Goal: Navigation & Orientation: Find specific page/section

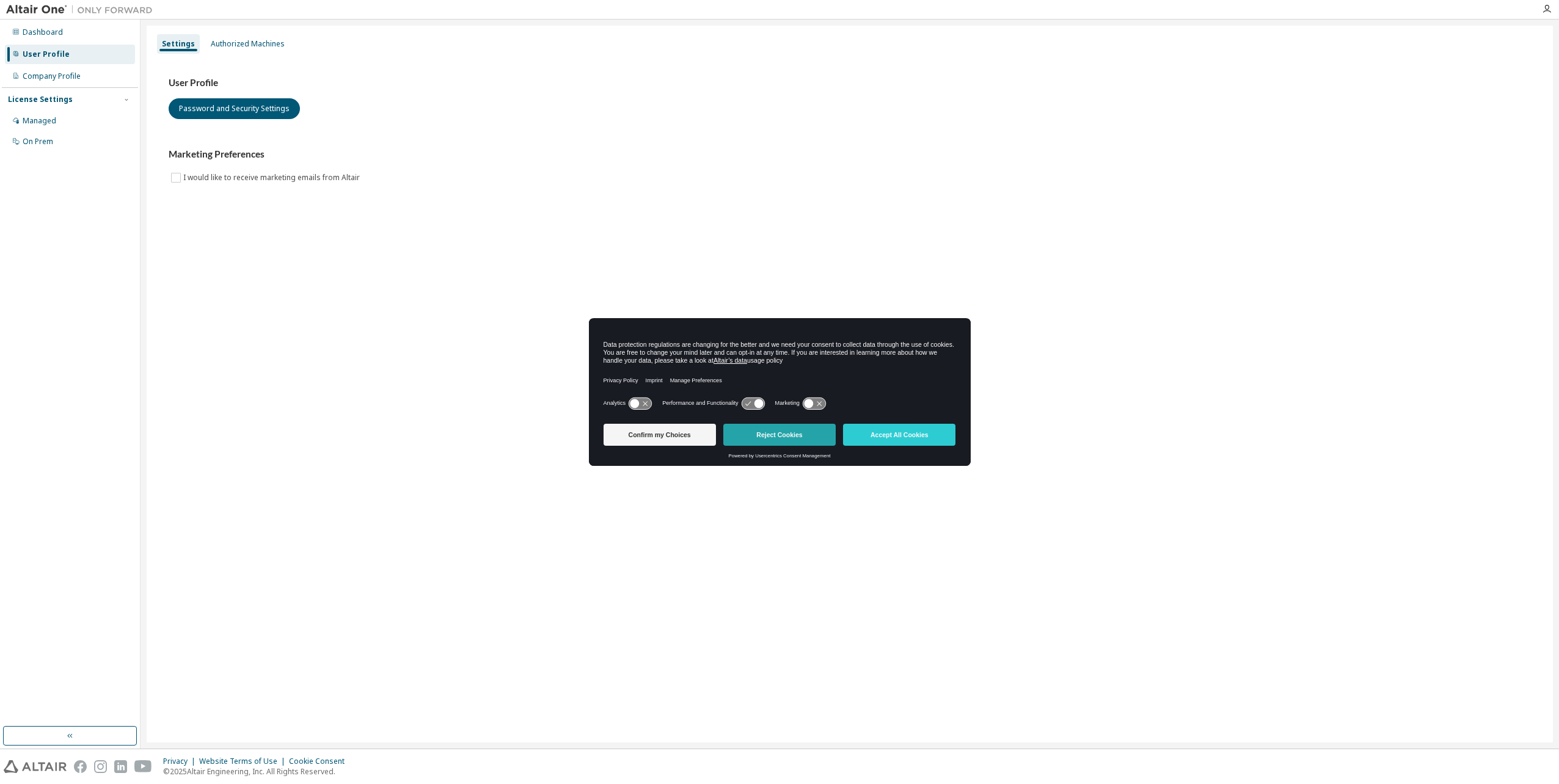
click at [784, 439] on button "Reject Cookies" at bounding box center [779, 435] width 112 height 22
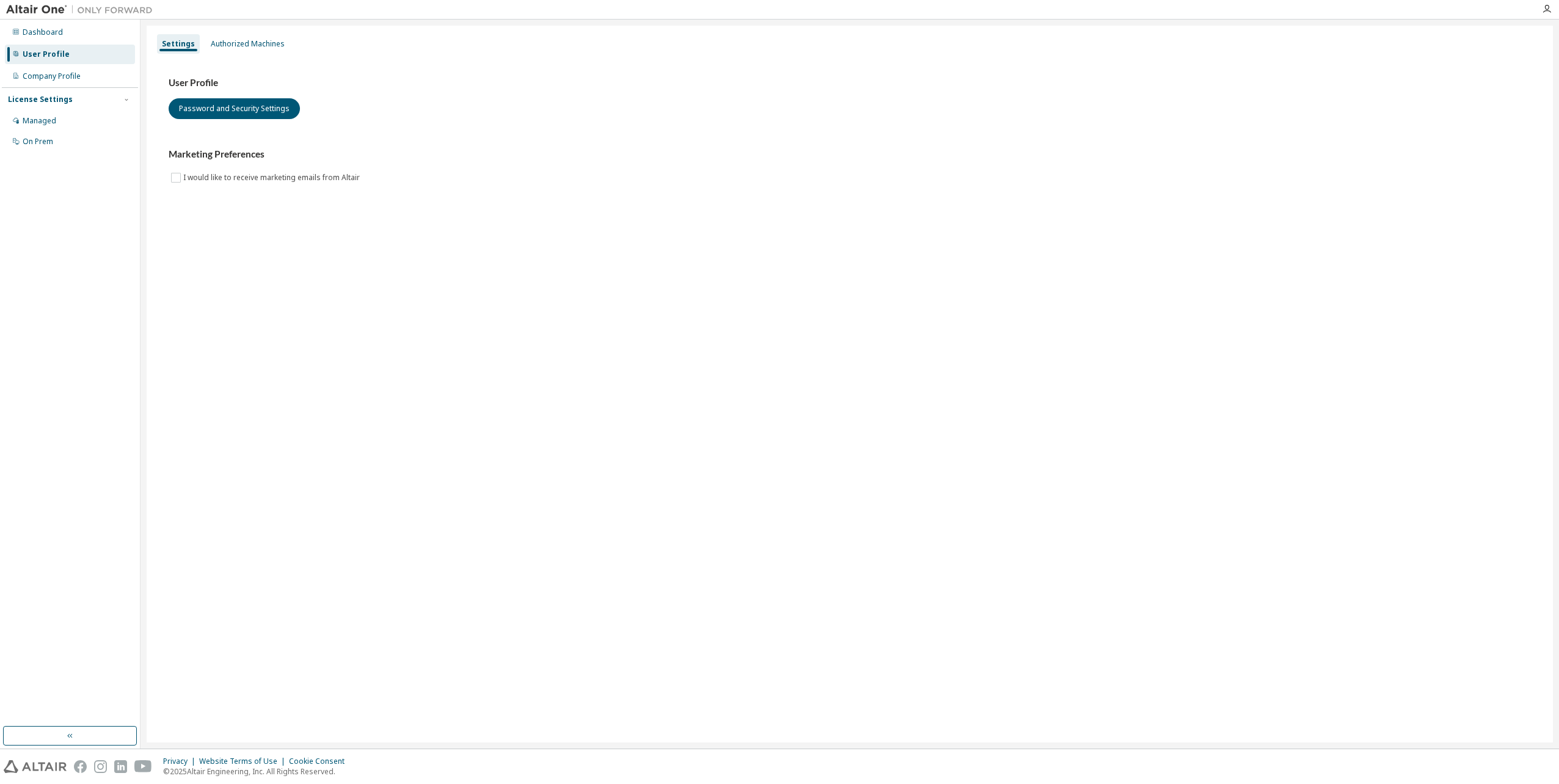
drag, startPoint x: 296, startPoint y: 320, endPoint x: 306, endPoint y: 318, distance: 10.2
click at [297, 320] on div "Settings Authorized Machines User Profile Password and Security Settings Market…" at bounding box center [850, 383] width 1406 height 716
click at [252, 45] on div "Authorized Machines" at bounding box center [247, 44] width 74 height 10
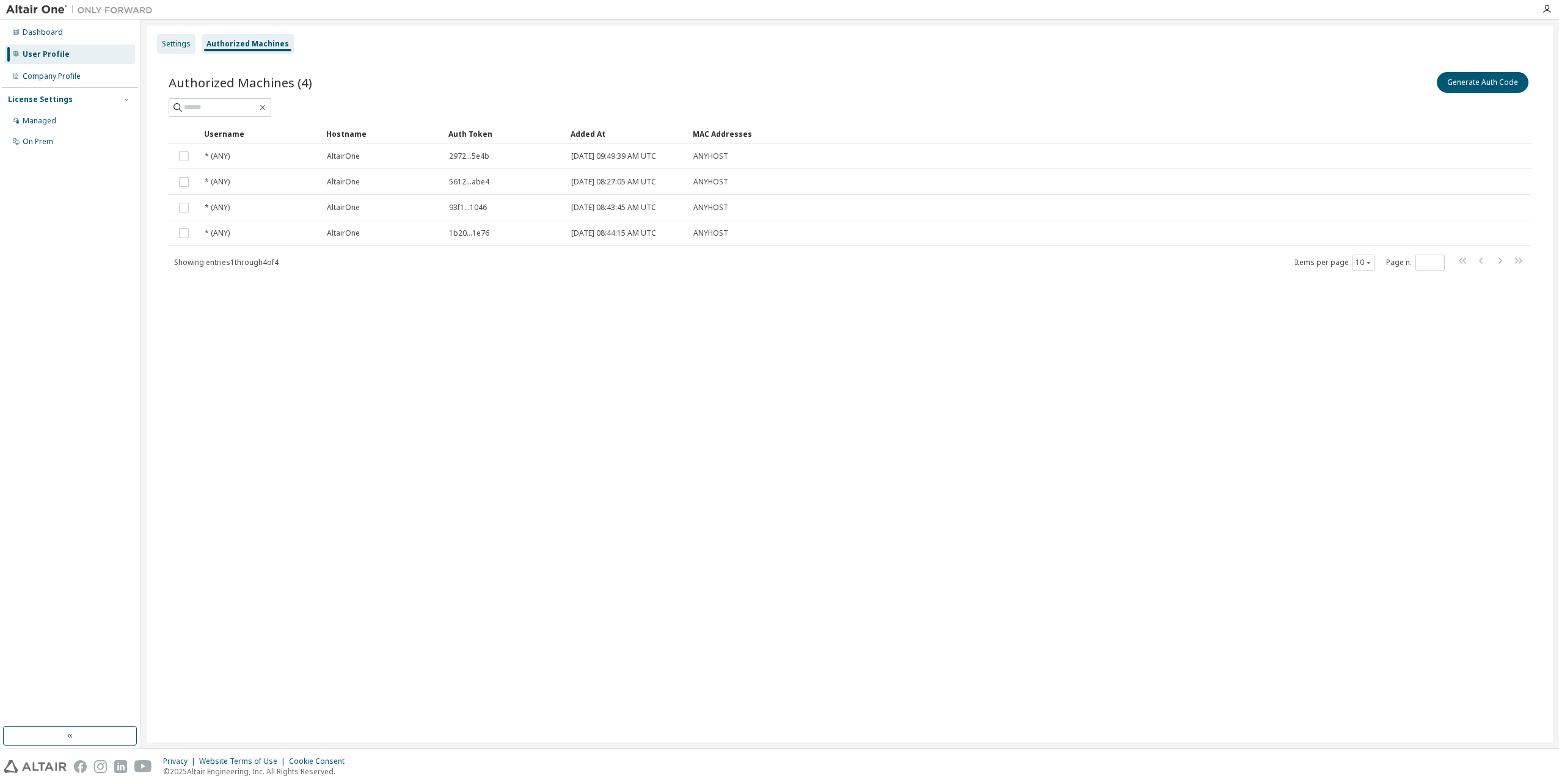
click at [186, 43] on div "Settings" at bounding box center [176, 44] width 28 height 10
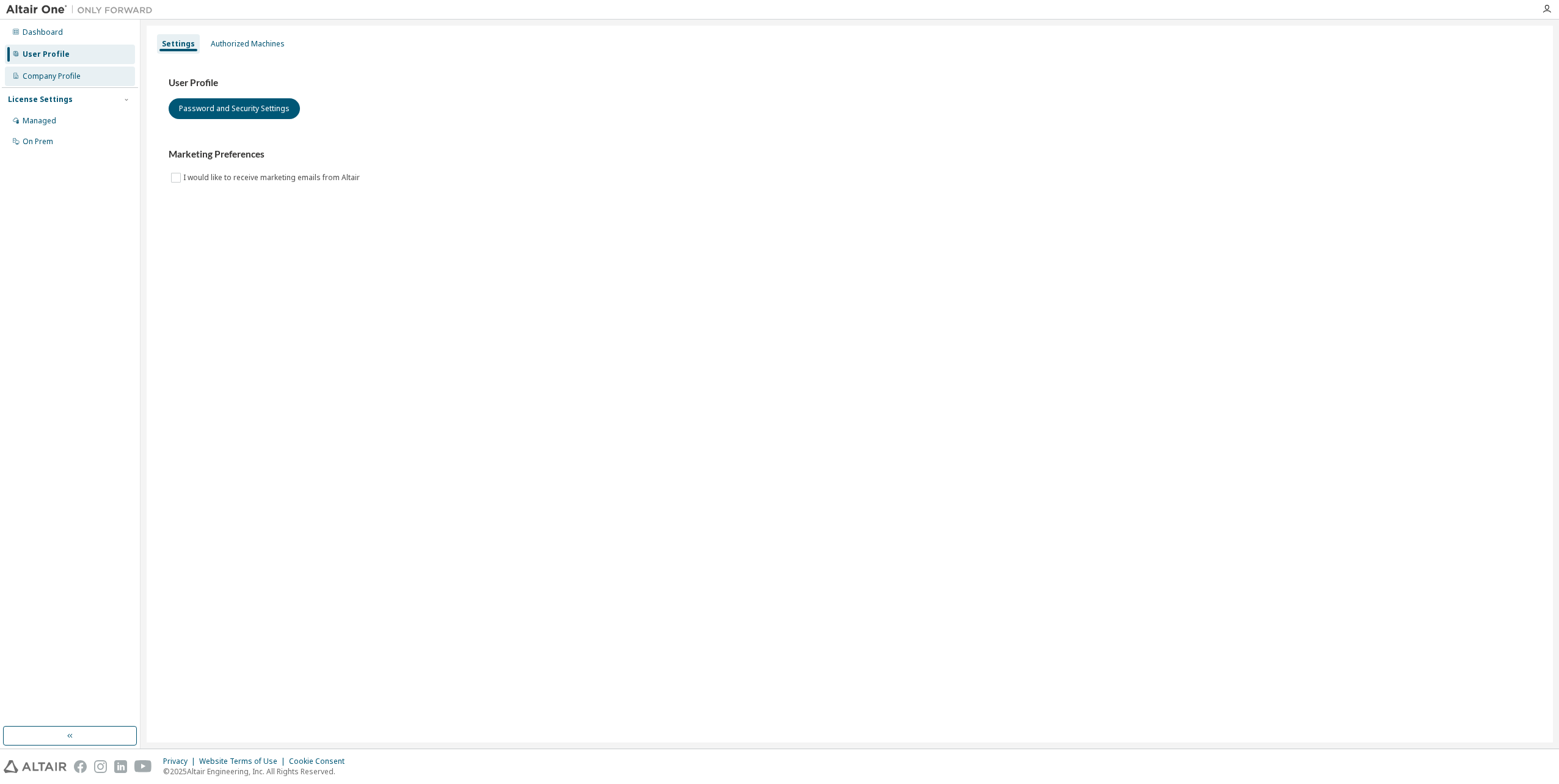
click at [48, 81] on div "Company Profile" at bounding box center [51, 76] width 58 height 10
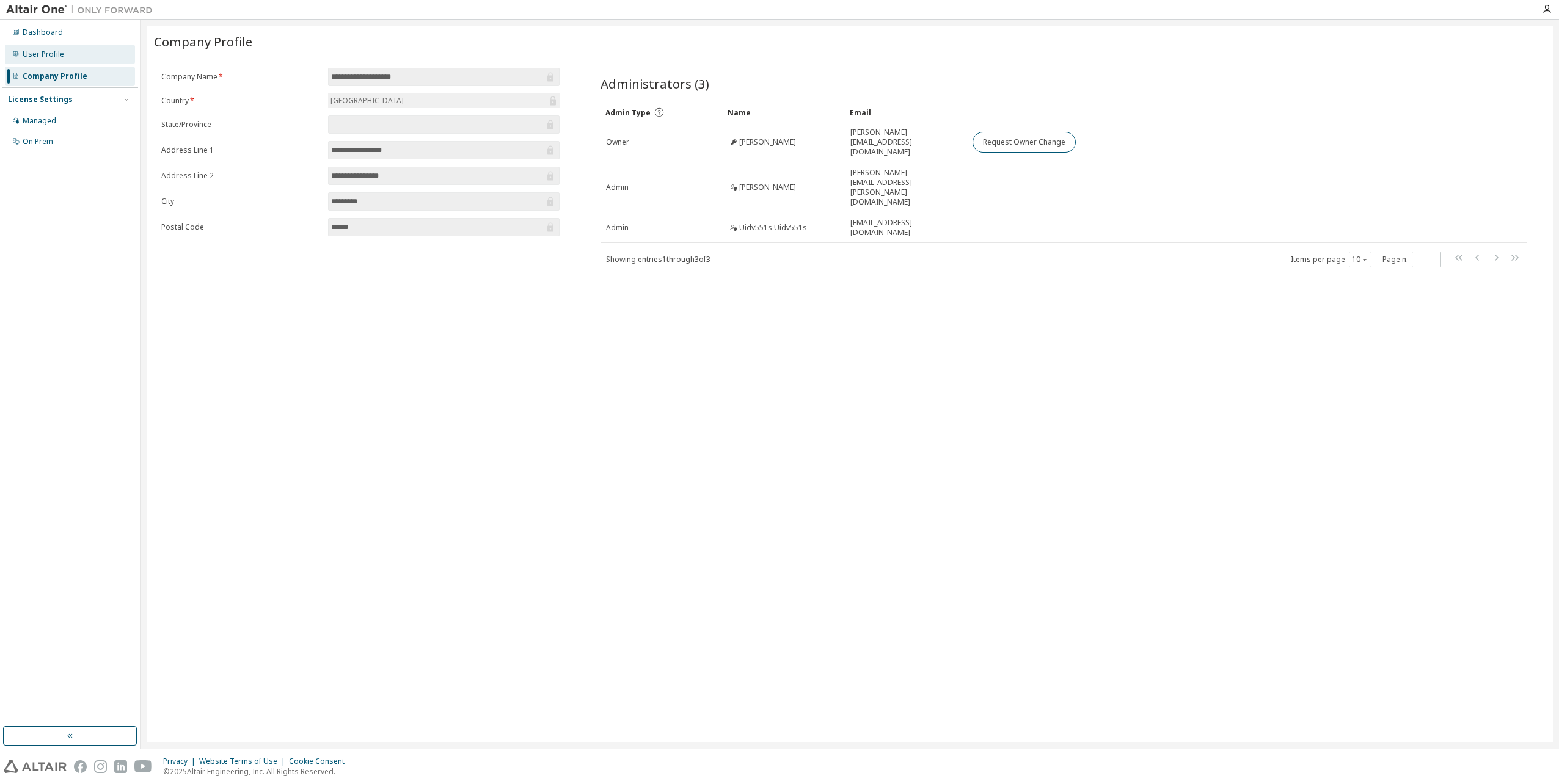
click at [37, 52] on div "User Profile" at bounding box center [43, 54] width 41 height 10
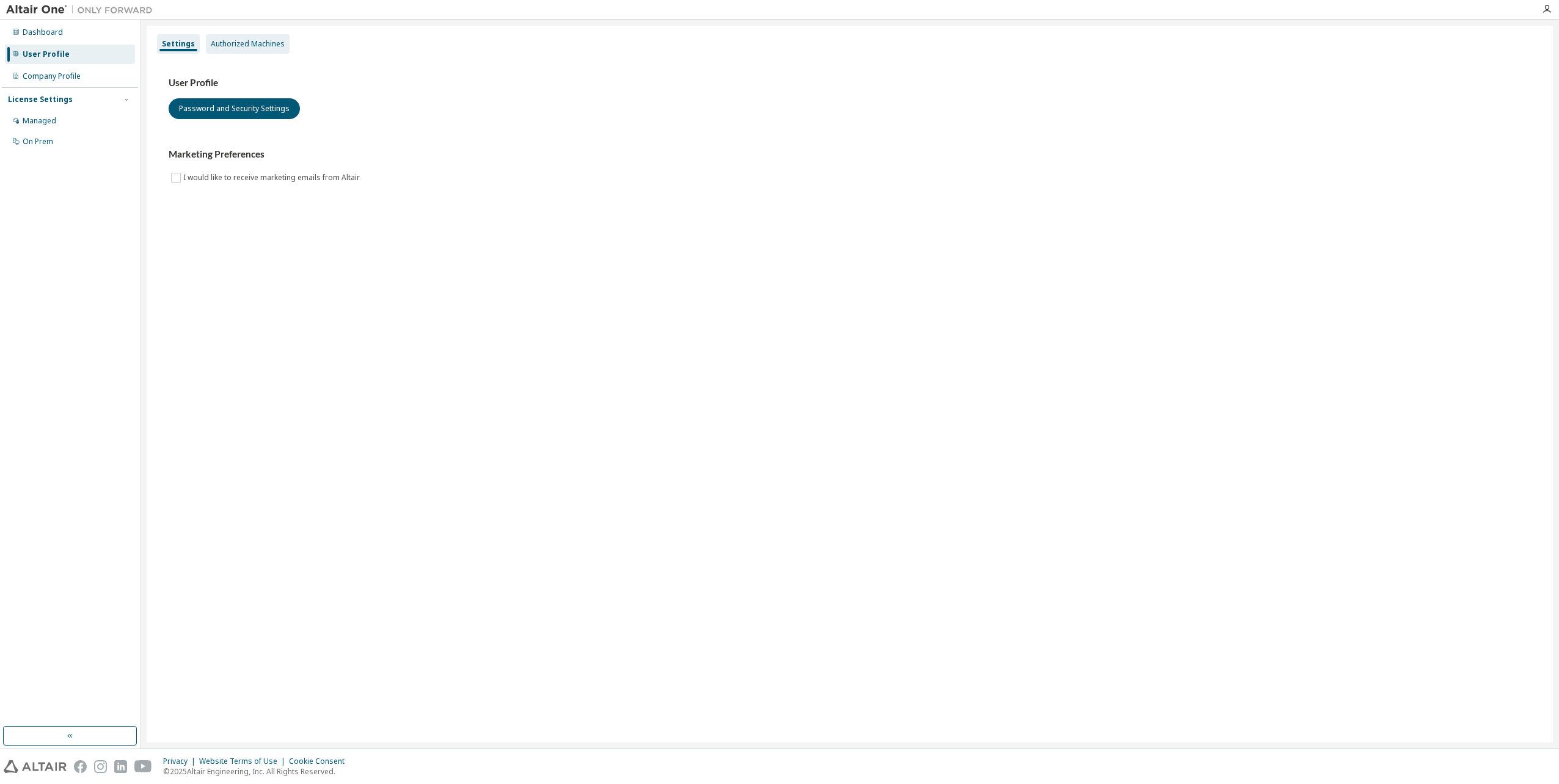
click at [225, 43] on div "Authorized Machines" at bounding box center [247, 44] width 74 height 10
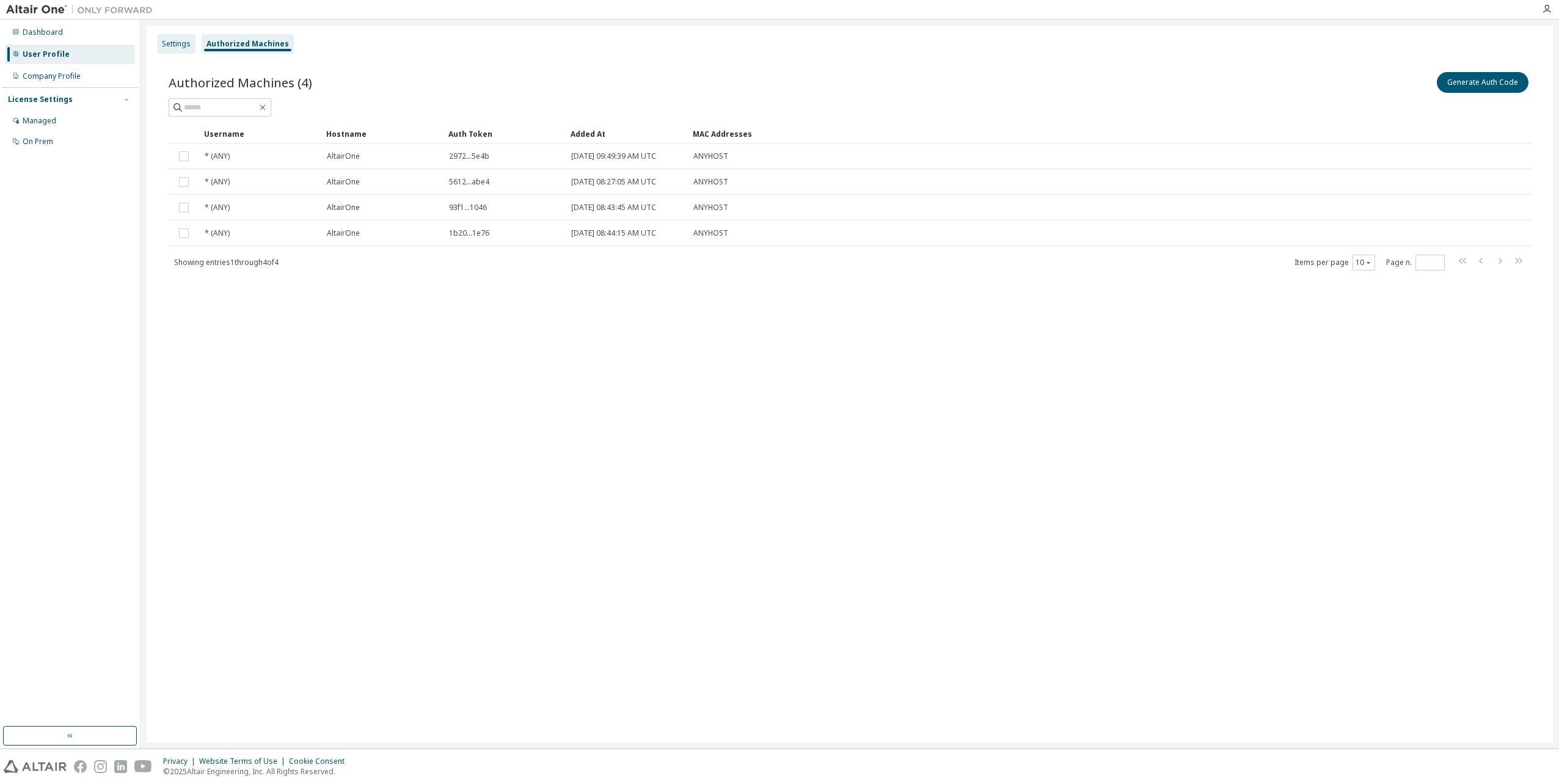
click at [173, 39] on div "Settings" at bounding box center [176, 44] width 28 height 10
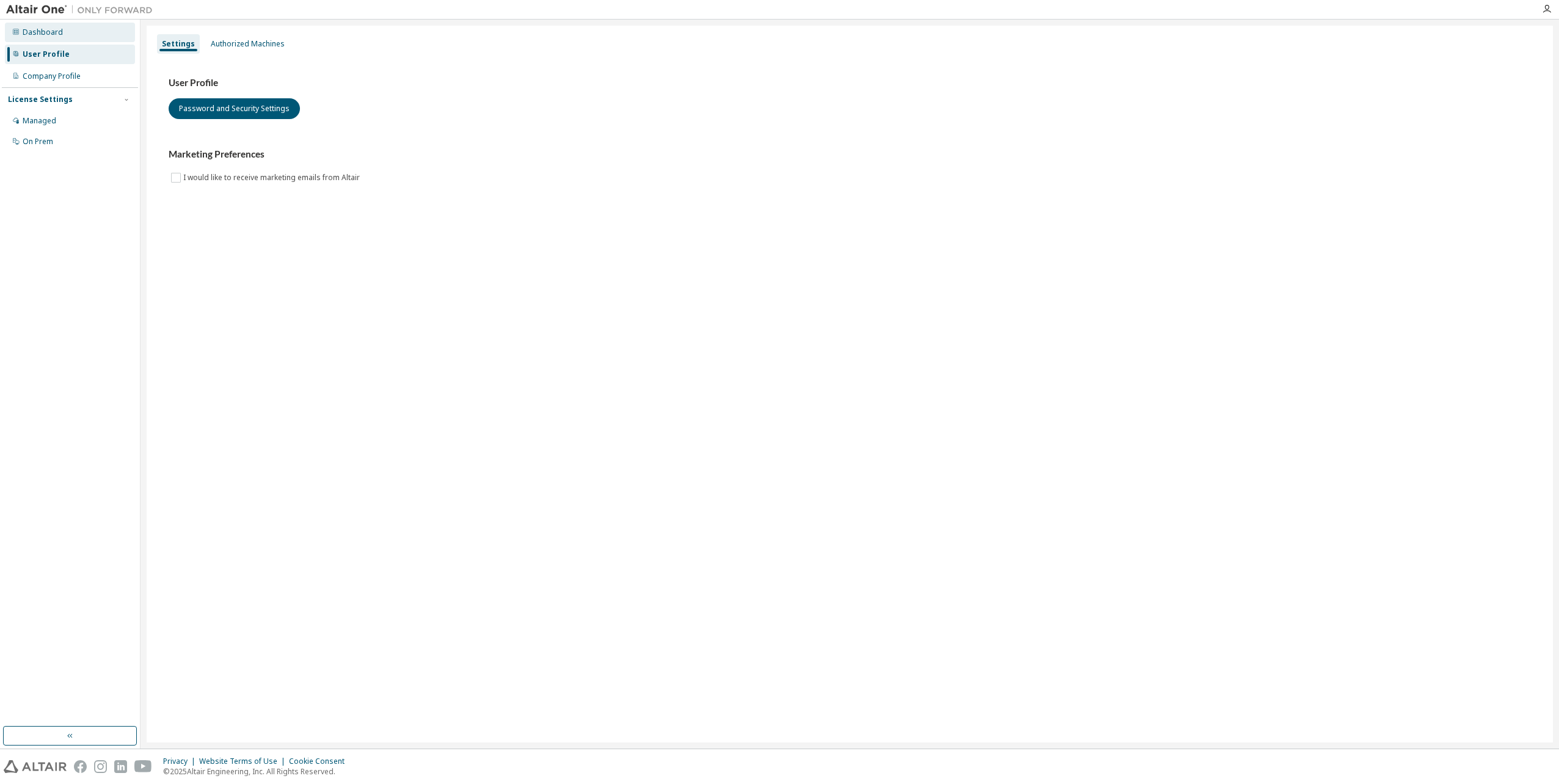
click at [32, 34] on div "Dashboard" at bounding box center [42, 32] width 40 height 10
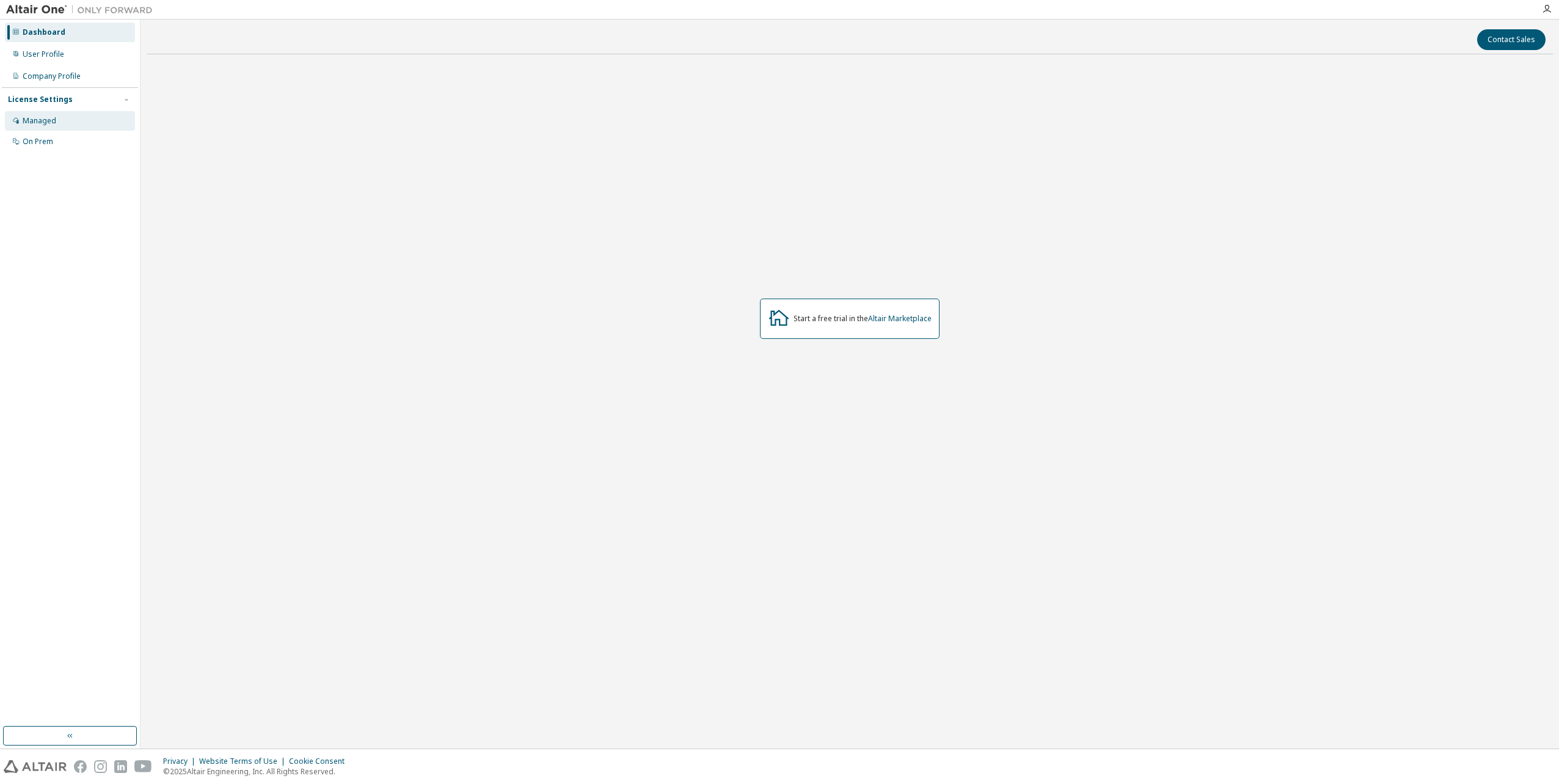
click at [41, 120] on div "Managed" at bounding box center [39, 121] width 34 height 10
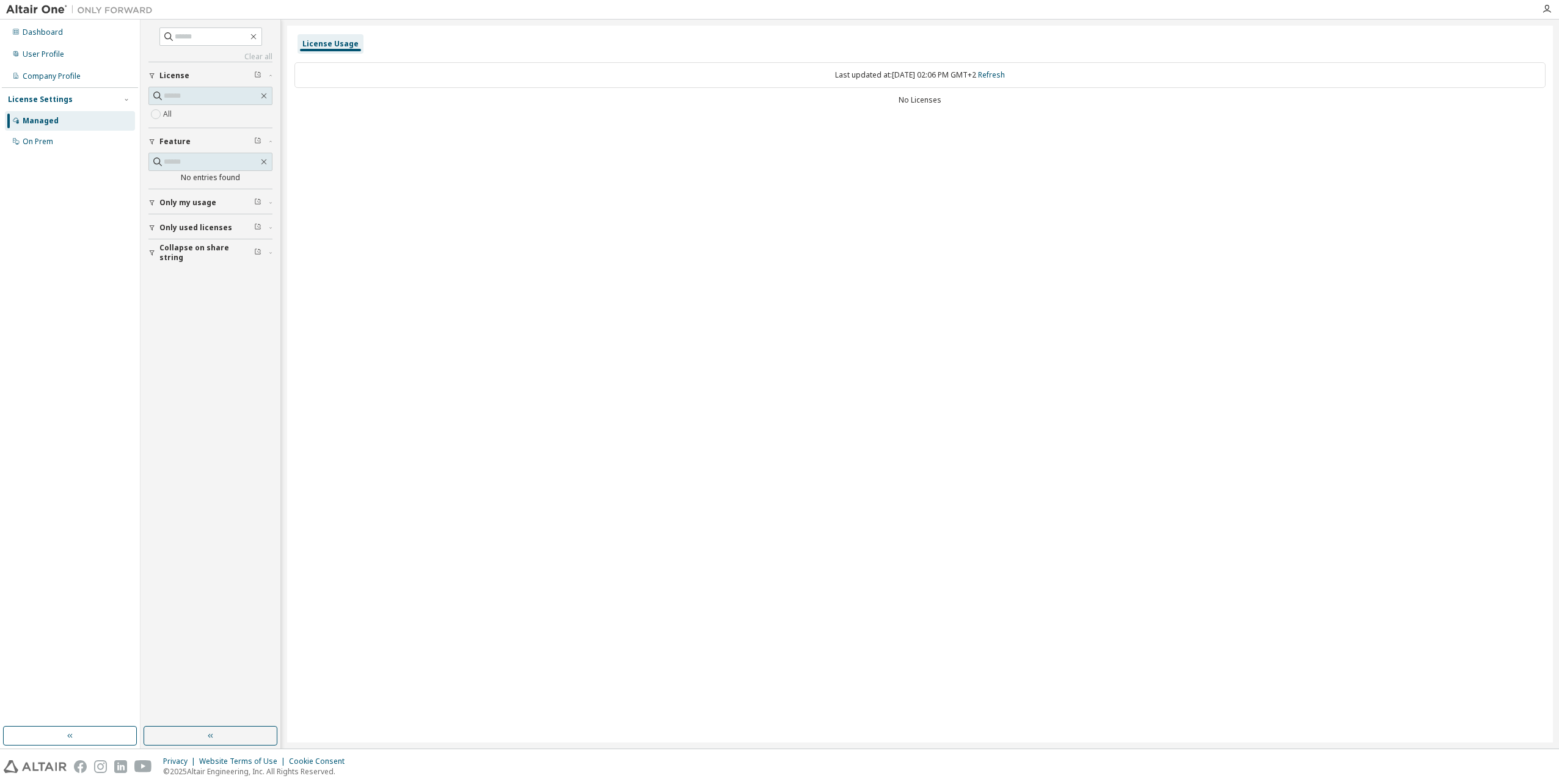
click at [167, 231] on span "Only used licenses" at bounding box center [195, 227] width 73 height 10
click at [49, 143] on div "On Prem" at bounding box center [38, 141] width 31 height 10
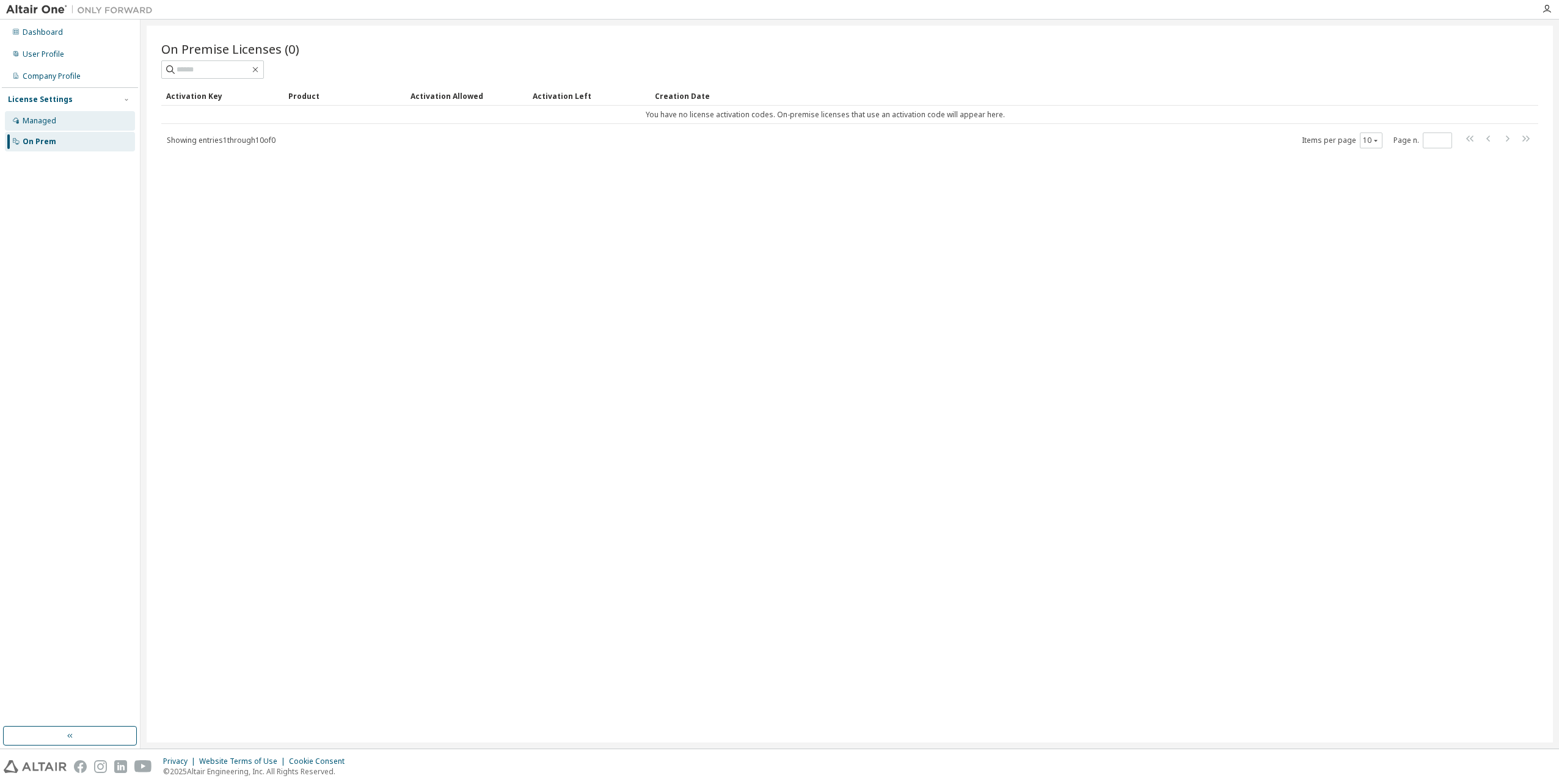
click at [43, 120] on div "Managed" at bounding box center [39, 121] width 34 height 10
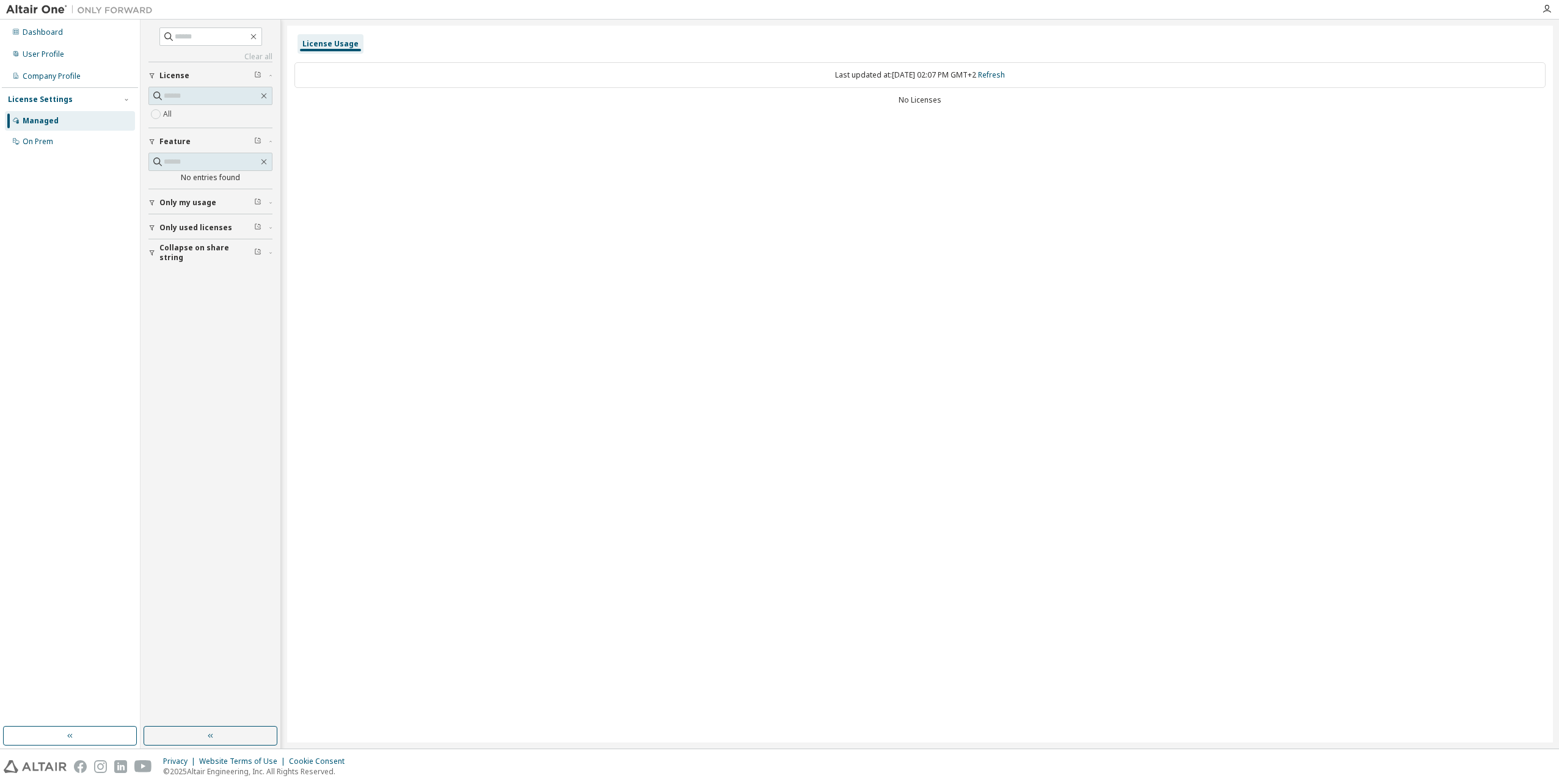
click at [217, 739] on button "button" at bounding box center [211, 735] width 134 height 19
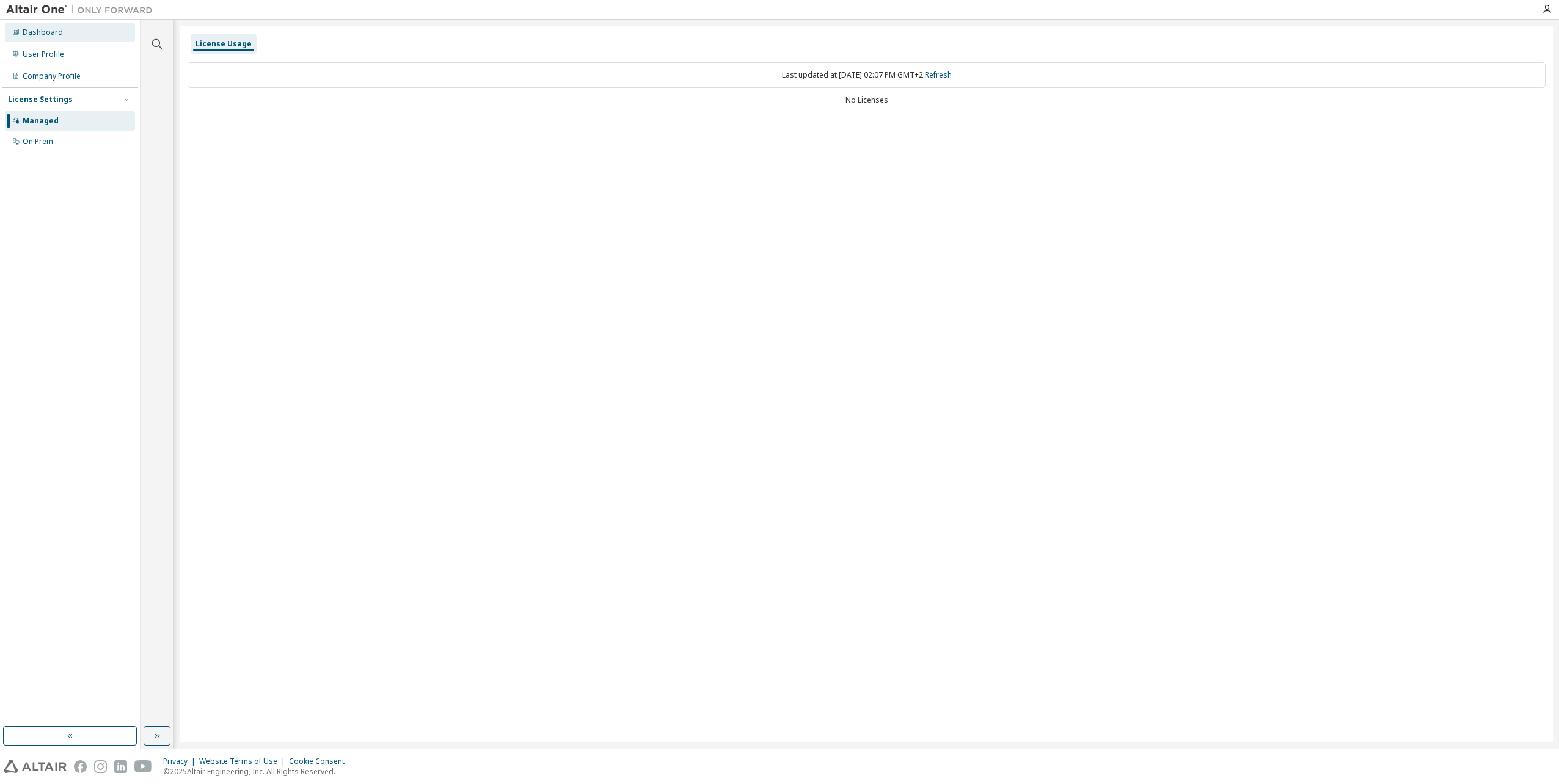
click at [41, 32] on div "Dashboard" at bounding box center [42, 32] width 40 height 10
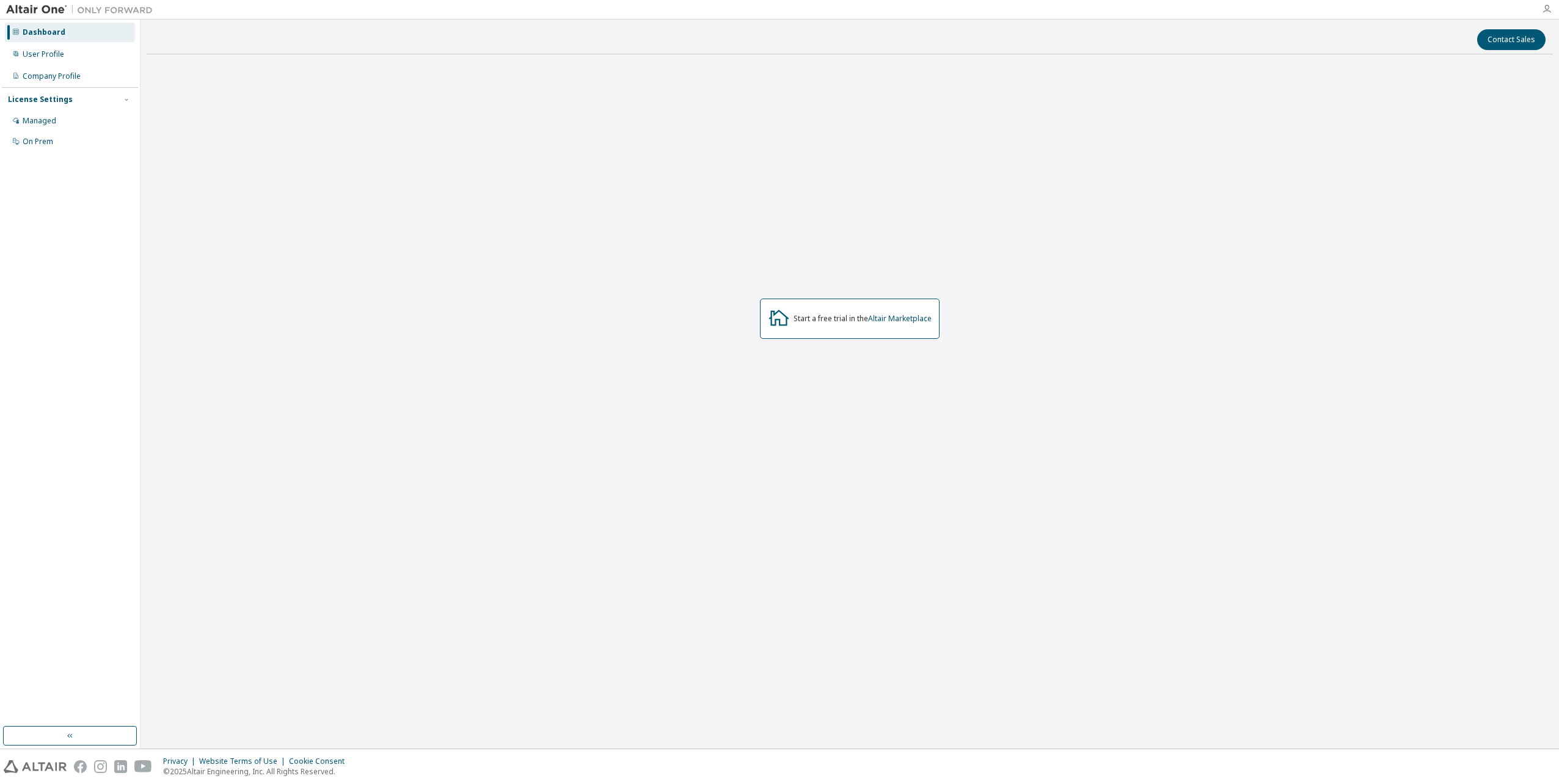
click at [1548, 9] on icon "button" at bounding box center [1547, 9] width 10 height 10
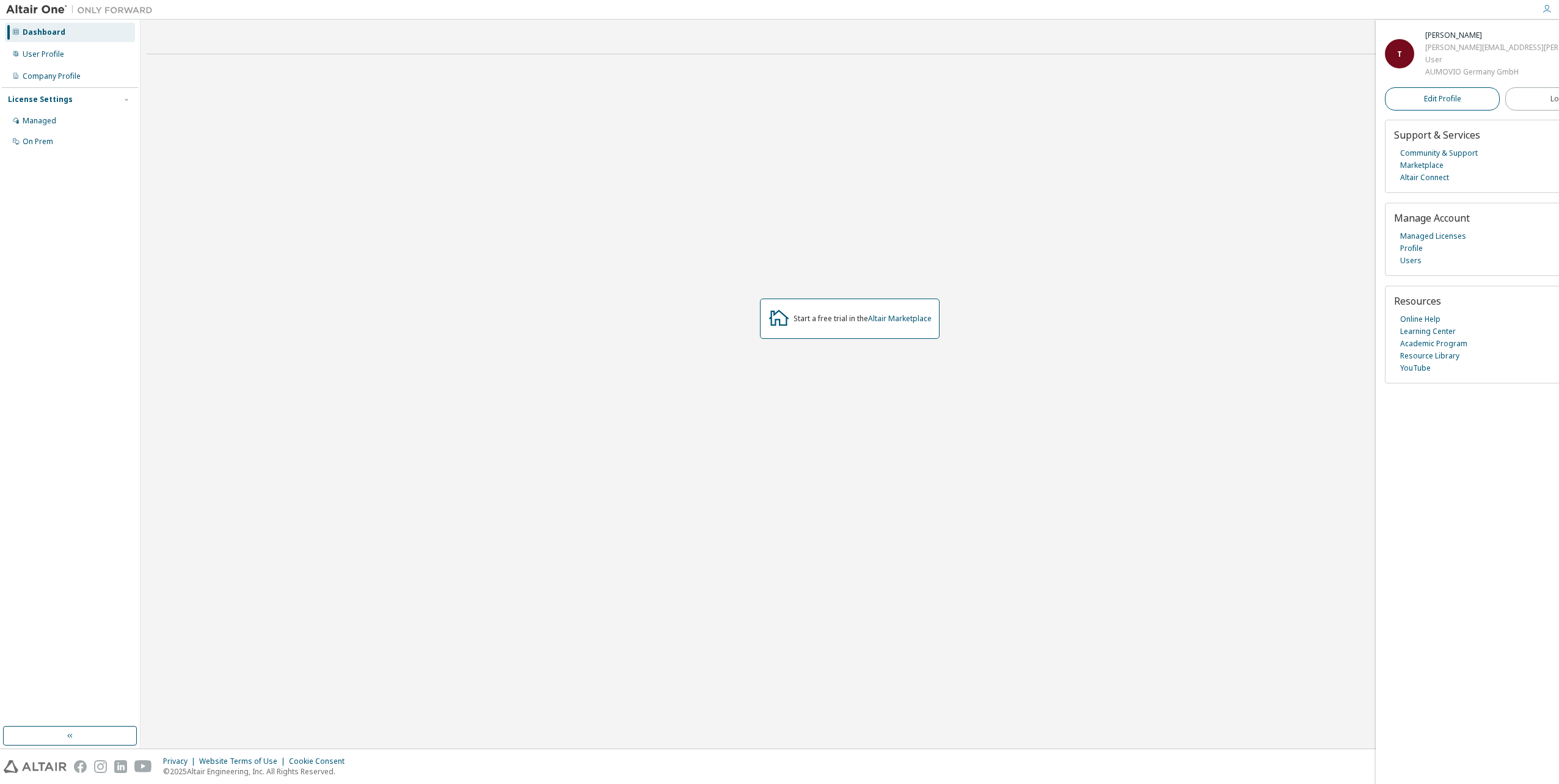
click at [1426, 104] on span "Edit Profile" at bounding box center [1442, 98] width 37 height 10
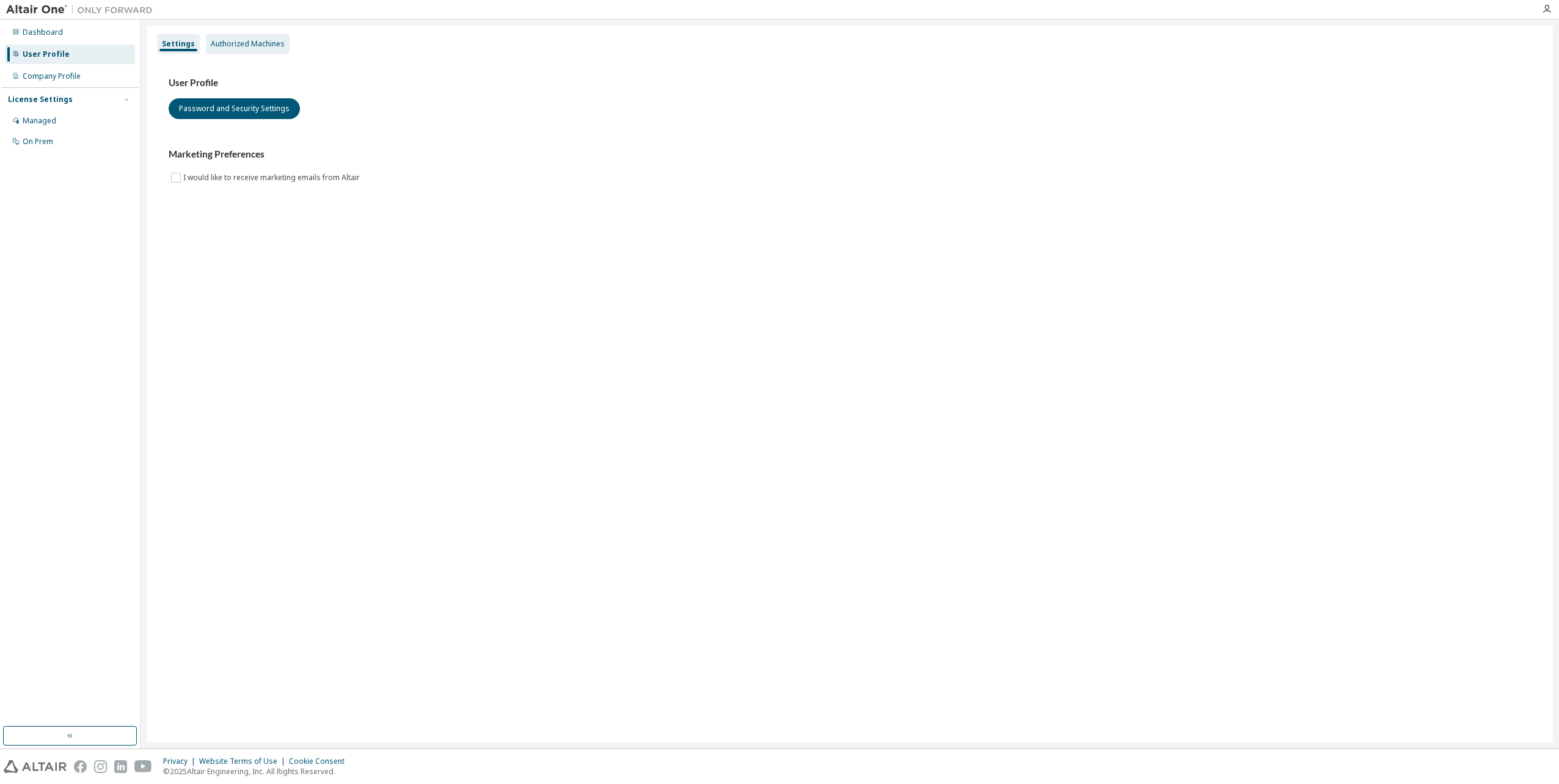
click at [263, 43] on div "Authorized Machines" at bounding box center [247, 44] width 74 height 10
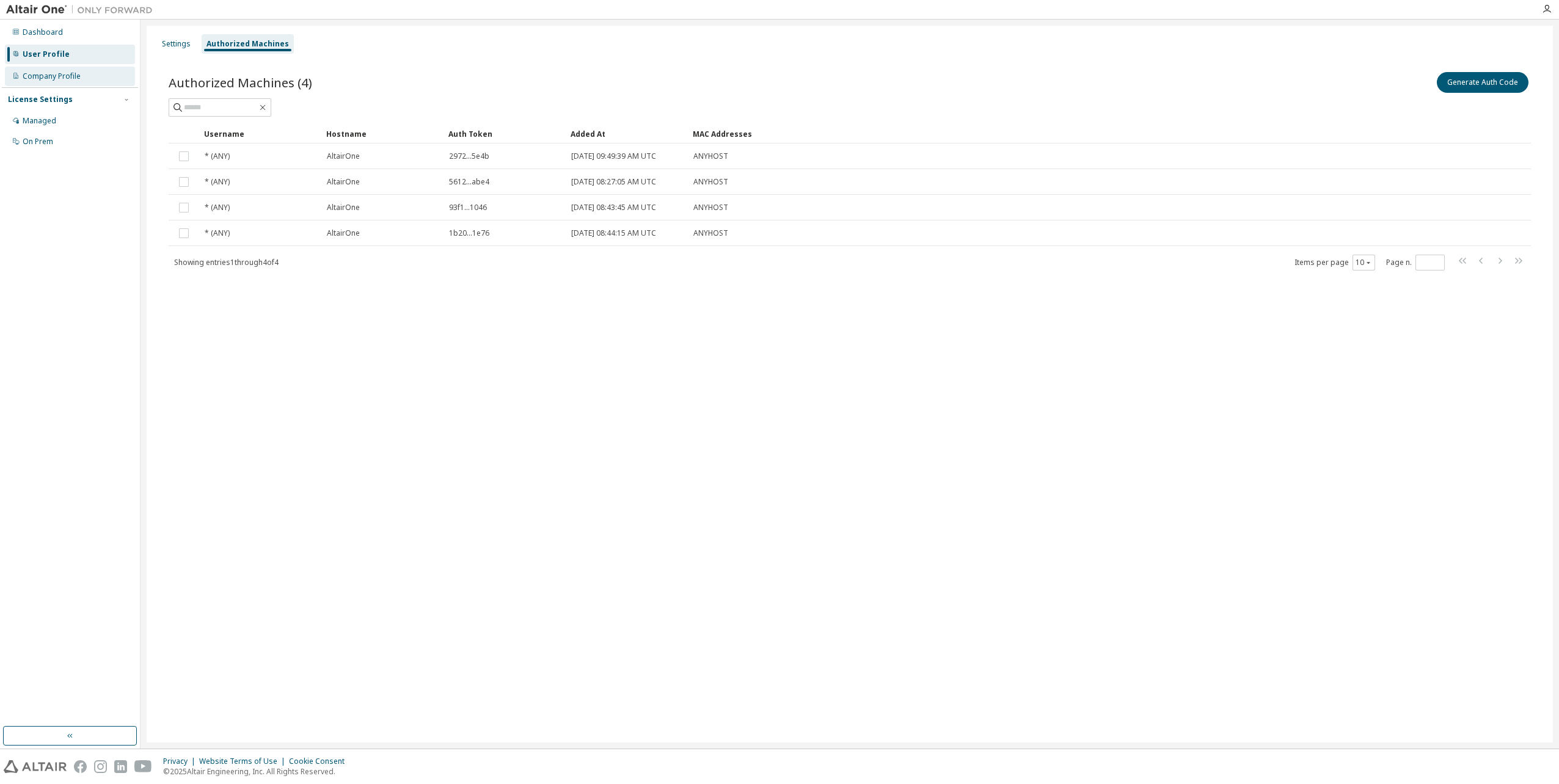
click at [58, 76] on div "Company Profile" at bounding box center [51, 76] width 58 height 10
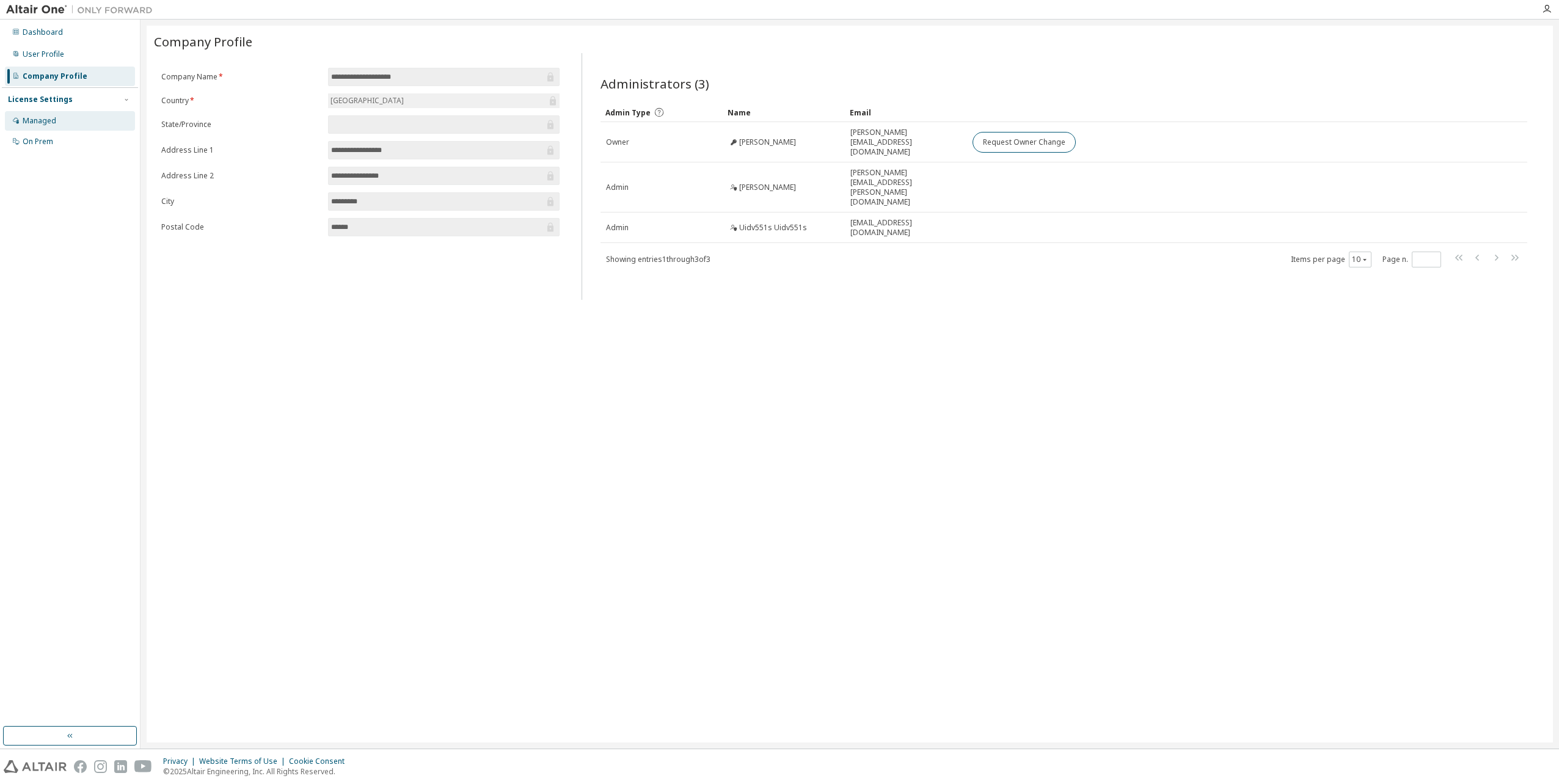
click at [38, 121] on div "Managed" at bounding box center [39, 121] width 34 height 10
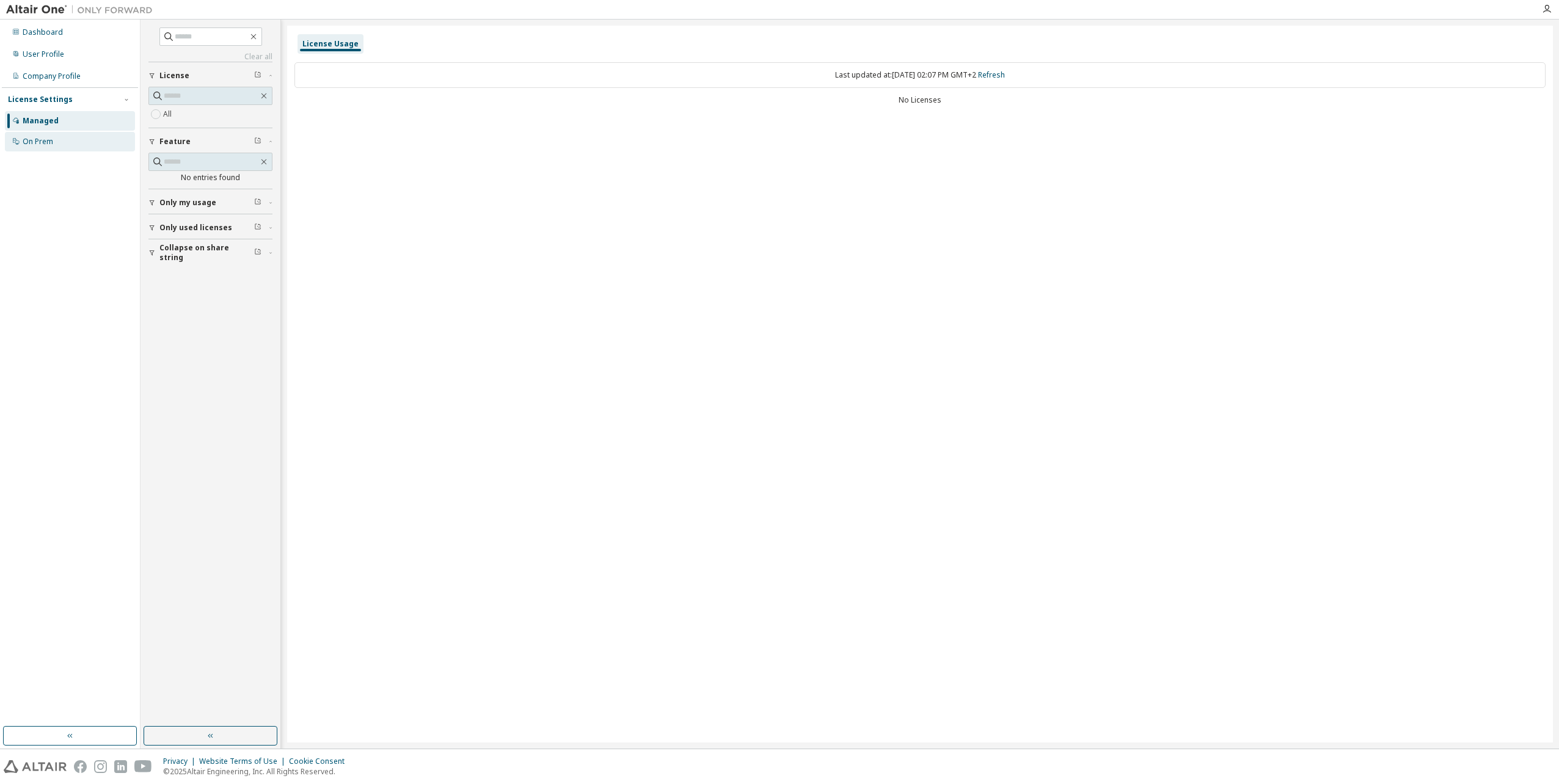
click at [35, 135] on div "On Prem" at bounding box center [69, 141] width 130 height 19
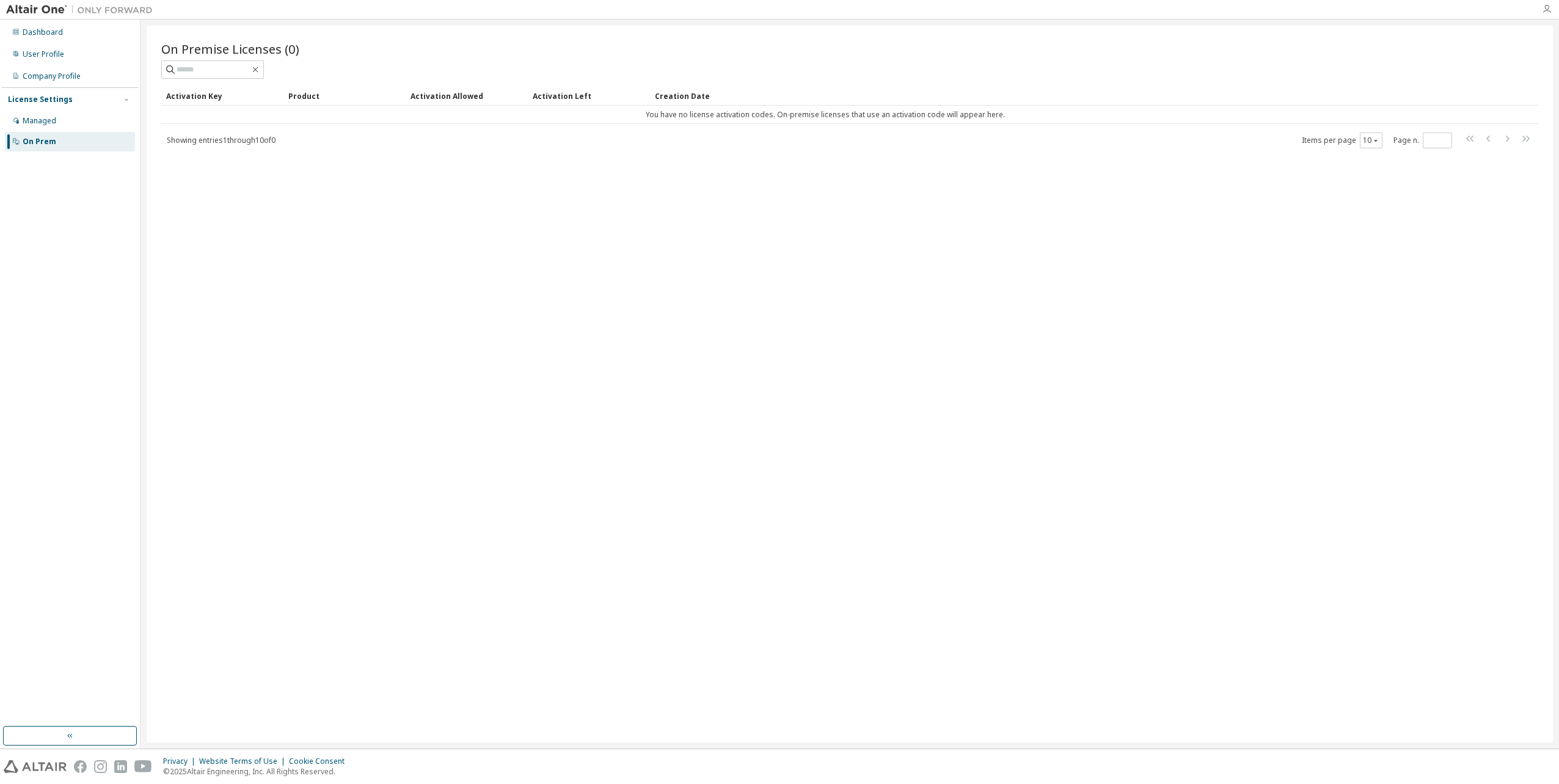
click at [1546, 8] on icon "button" at bounding box center [1547, 9] width 10 height 10
click at [1418, 338] on link "Learning Center" at bounding box center [1428, 332] width 55 height 12
